Goal: Obtain resource: Obtain resource

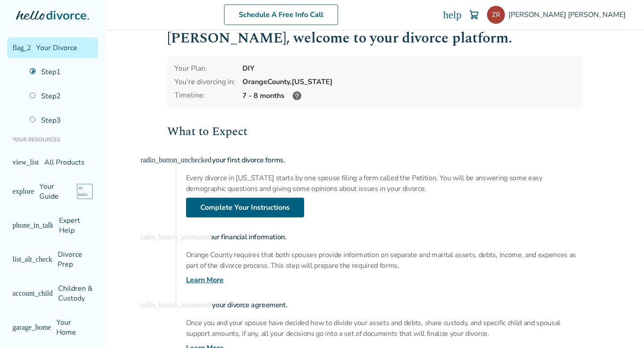
scroll to position [13, 0]
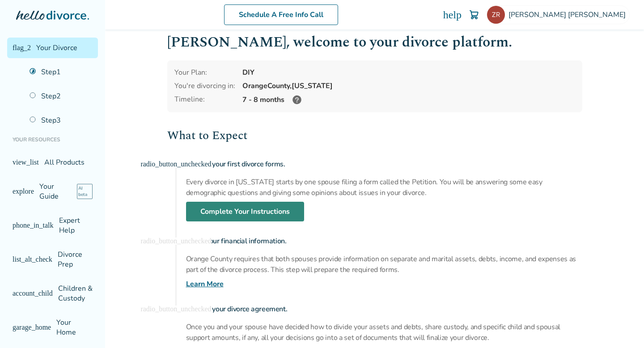
click at [238, 216] on link "Complete Your Instructions" at bounding box center [245, 212] width 118 height 20
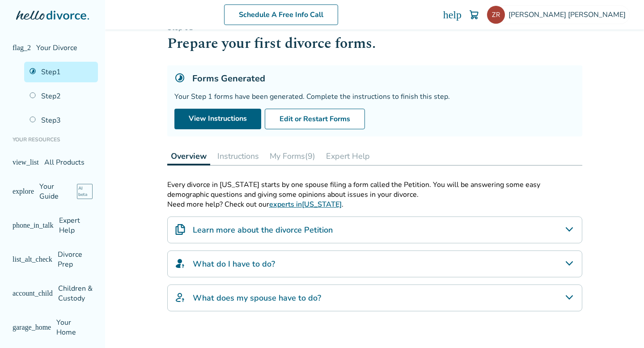
scroll to position [23, 0]
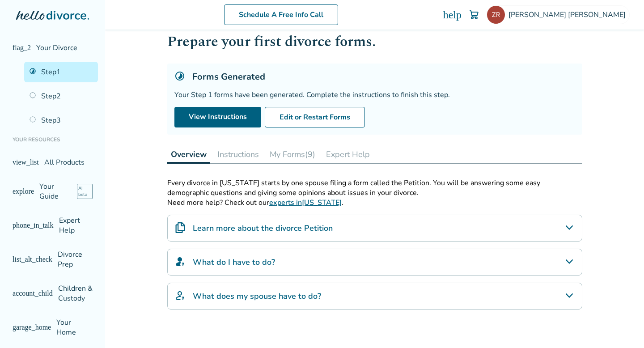
click at [296, 154] on button "My Forms (9)" at bounding box center [292, 154] width 53 height 18
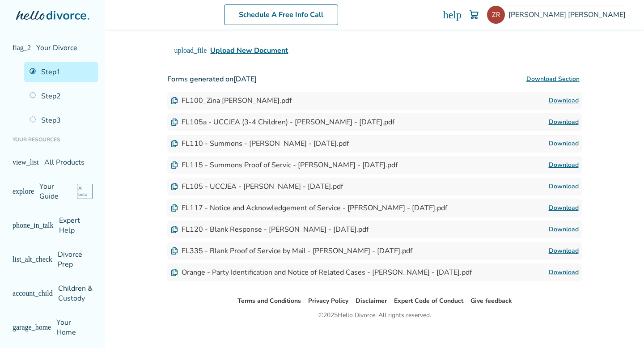
scroll to position [215, 0]
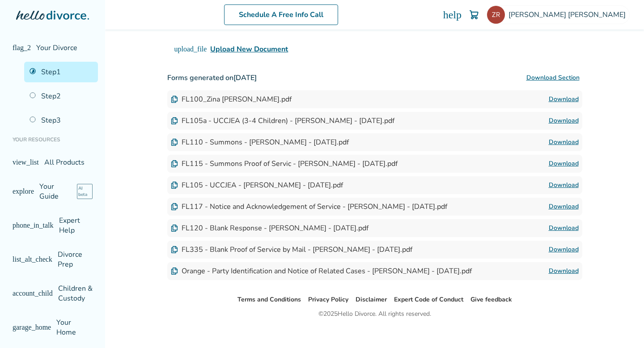
click at [557, 97] on link "Download" at bounding box center [564, 99] width 30 height 11
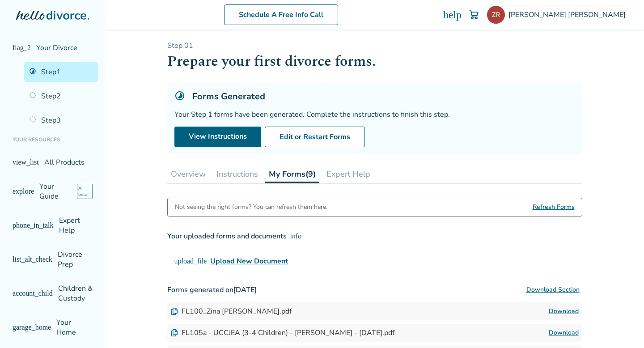
scroll to position [0, 0]
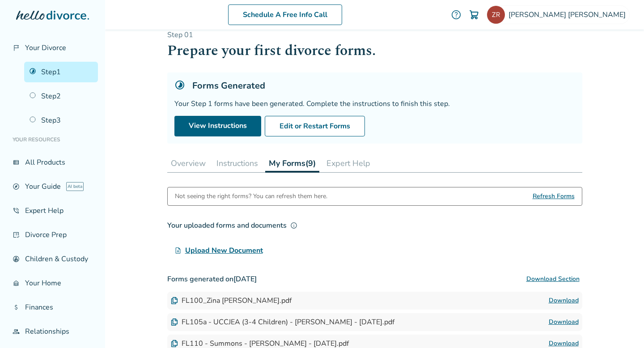
click at [237, 160] on button "Instructions" at bounding box center [237, 163] width 49 height 18
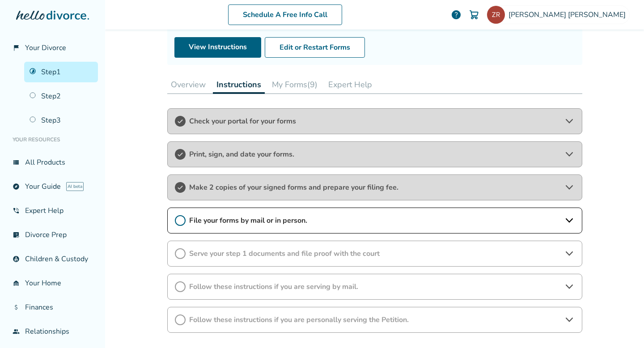
scroll to position [97, 0]
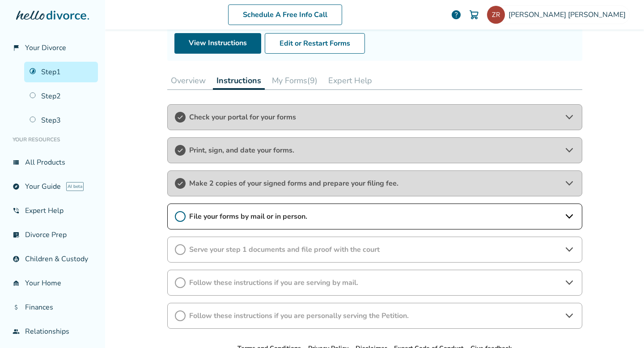
click at [229, 184] on span "Make 2 copies of your signed forms and prepare your filing fee." at bounding box center [374, 183] width 371 height 10
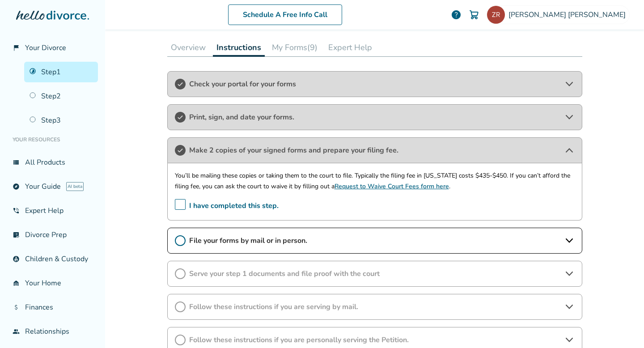
scroll to position [139, 0]
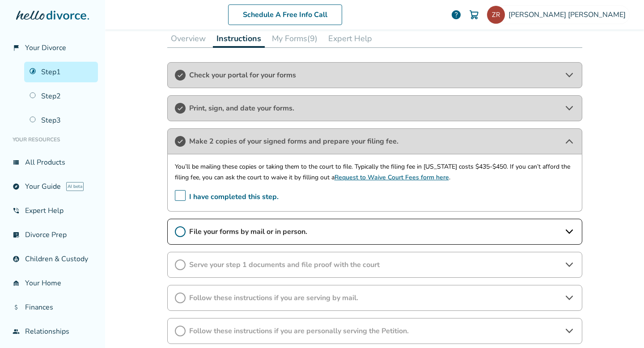
click at [232, 106] on span "Print, sign, and date your forms." at bounding box center [374, 108] width 371 height 10
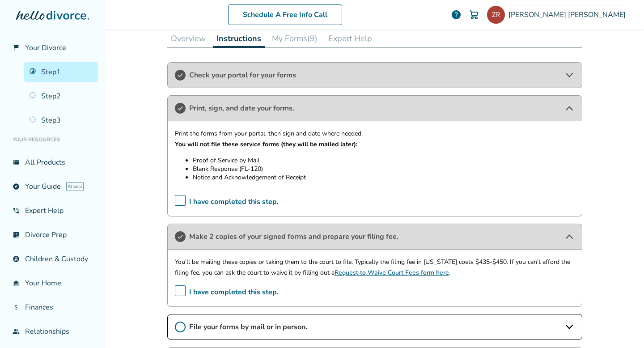
click at [289, 38] on button "My Forms (9)" at bounding box center [294, 39] width 53 height 18
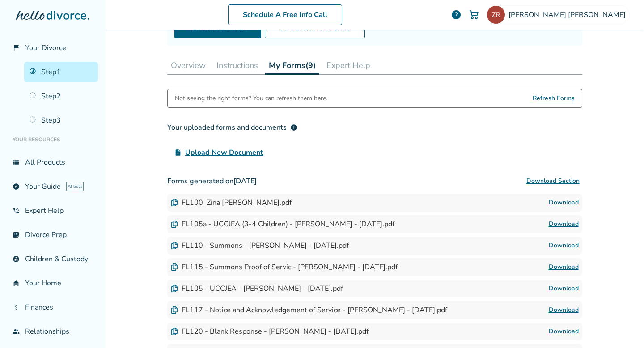
scroll to position [97, 0]
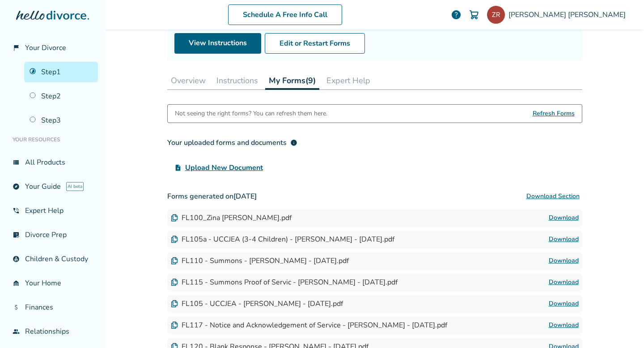
click at [242, 82] on button "Instructions" at bounding box center [237, 81] width 49 height 18
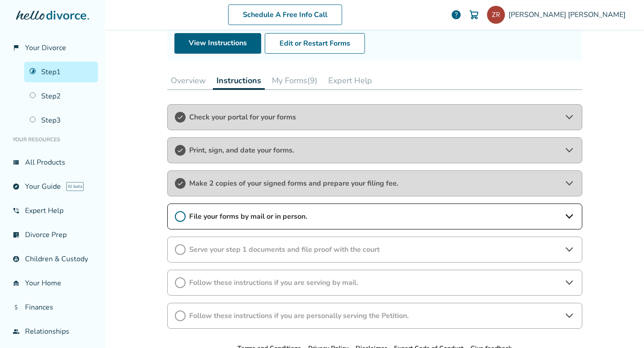
click at [232, 157] on div "Print, sign, and date your forms." at bounding box center [374, 150] width 415 height 26
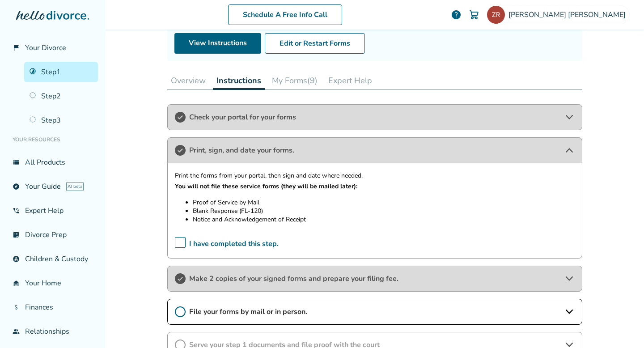
click at [285, 80] on button "My Forms (9)" at bounding box center [294, 81] width 53 height 18
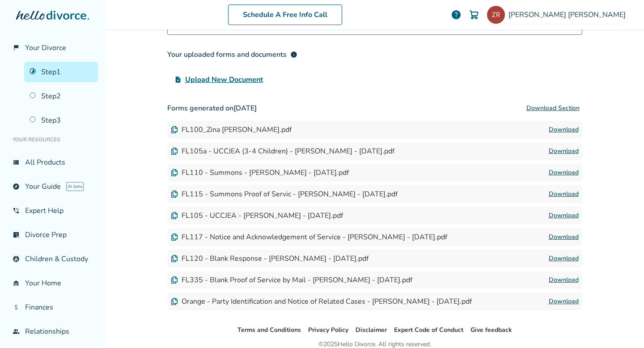
scroll to position [186, 0]
click at [561, 148] on link "Download" at bounding box center [564, 150] width 30 height 11
click at [559, 171] on link "Download" at bounding box center [564, 171] width 30 height 11
click at [557, 191] on link "Download" at bounding box center [564, 193] width 30 height 11
click at [568, 214] on link "Download" at bounding box center [564, 214] width 30 height 11
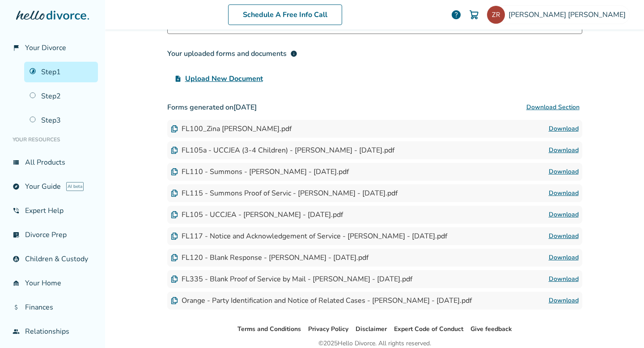
click at [562, 300] on link "Download" at bounding box center [564, 300] width 30 height 11
